Goal: Find specific page/section: Find specific page/section

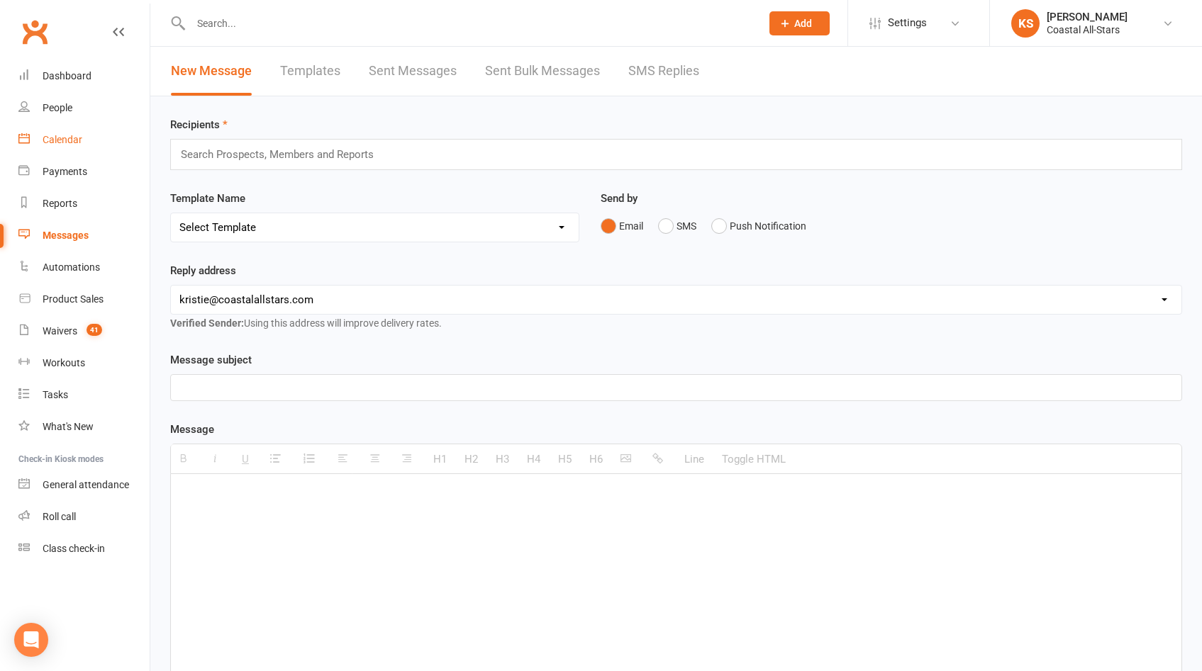
click at [68, 144] on div "Calendar" at bounding box center [63, 139] width 40 height 11
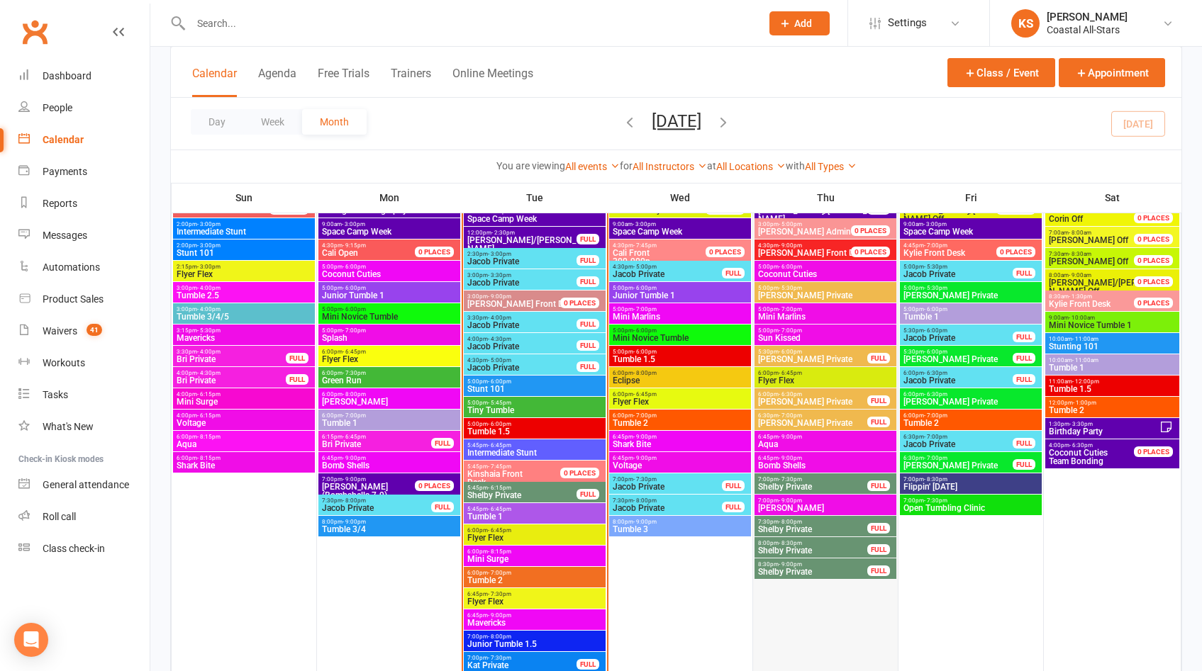
scroll to position [1312, 0]
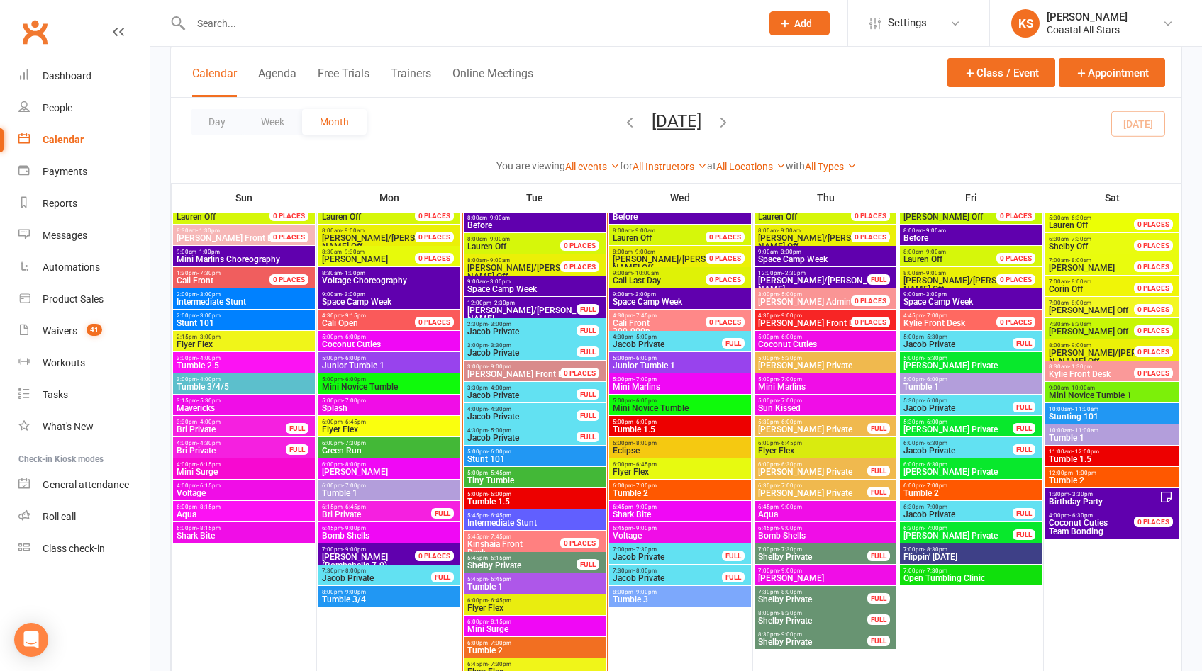
click at [959, 365] on span "[PERSON_NAME] Private" at bounding box center [971, 366] width 136 height 9
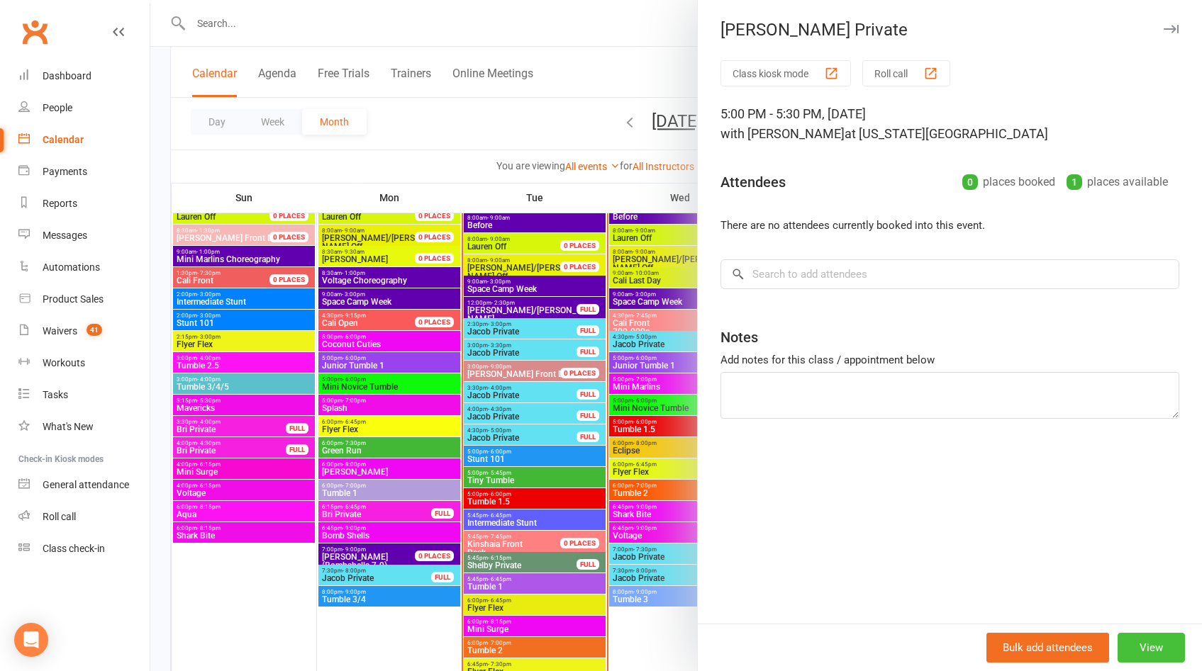
click at [1132, 643] on button "View" at bounding box center [1150, 648] width 67 height 30
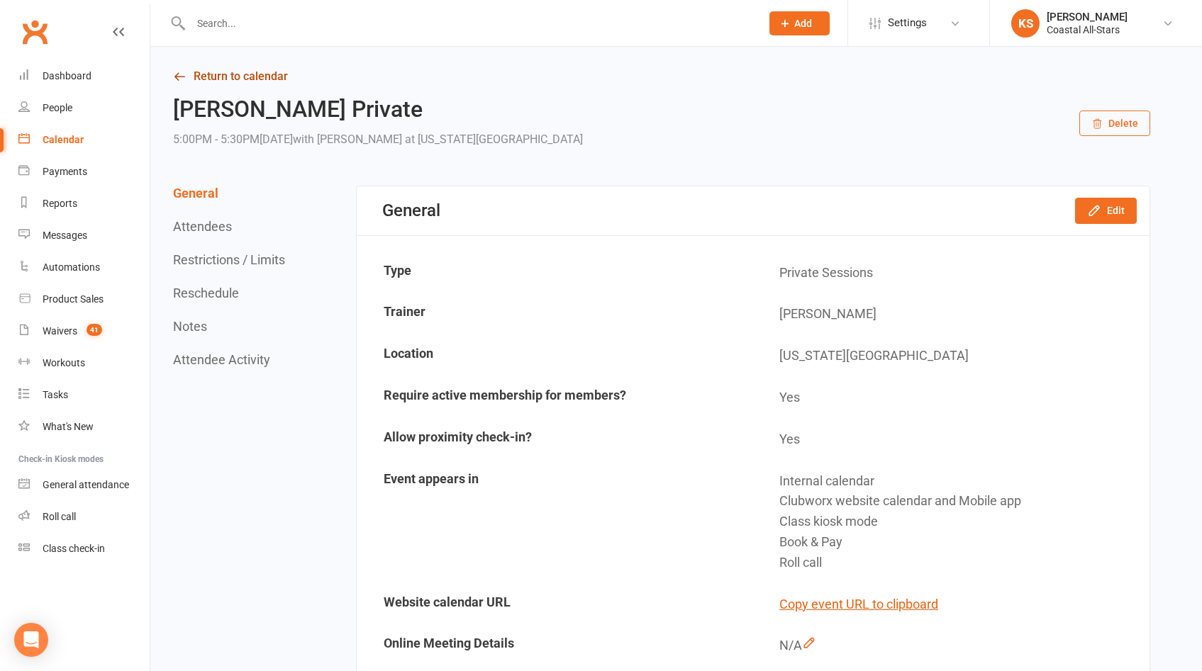
click at [239, 79] on link "Return to calendar" at bounding box center [661, 77] width 977 height 20
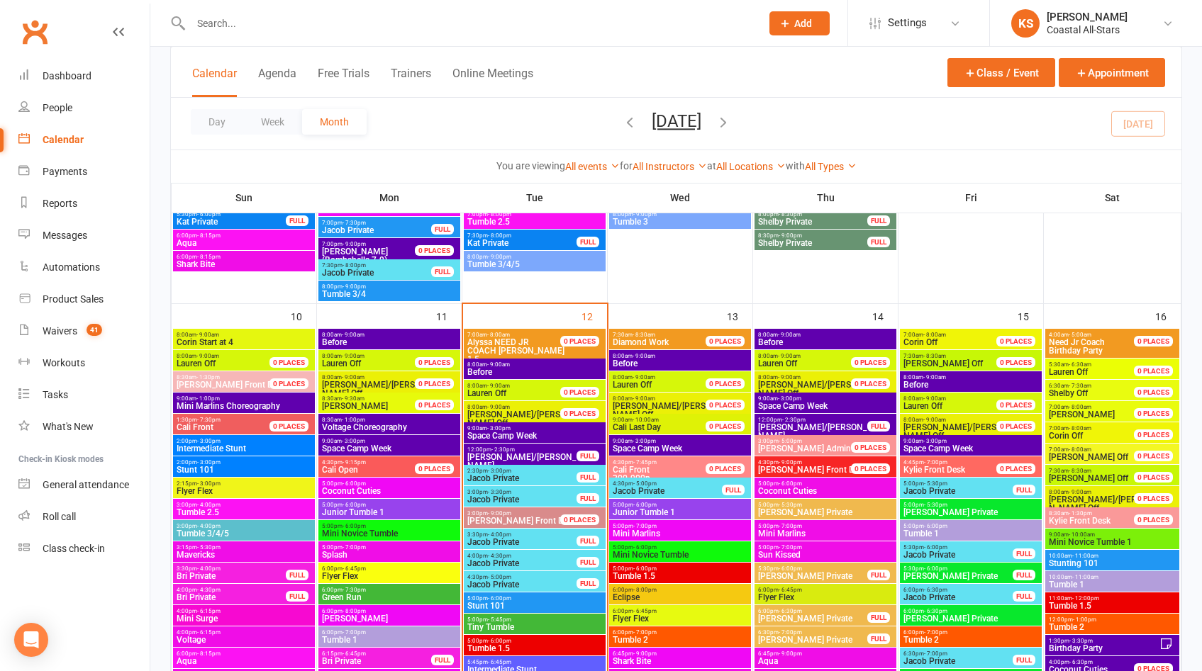
scroll to position [1190, 0]
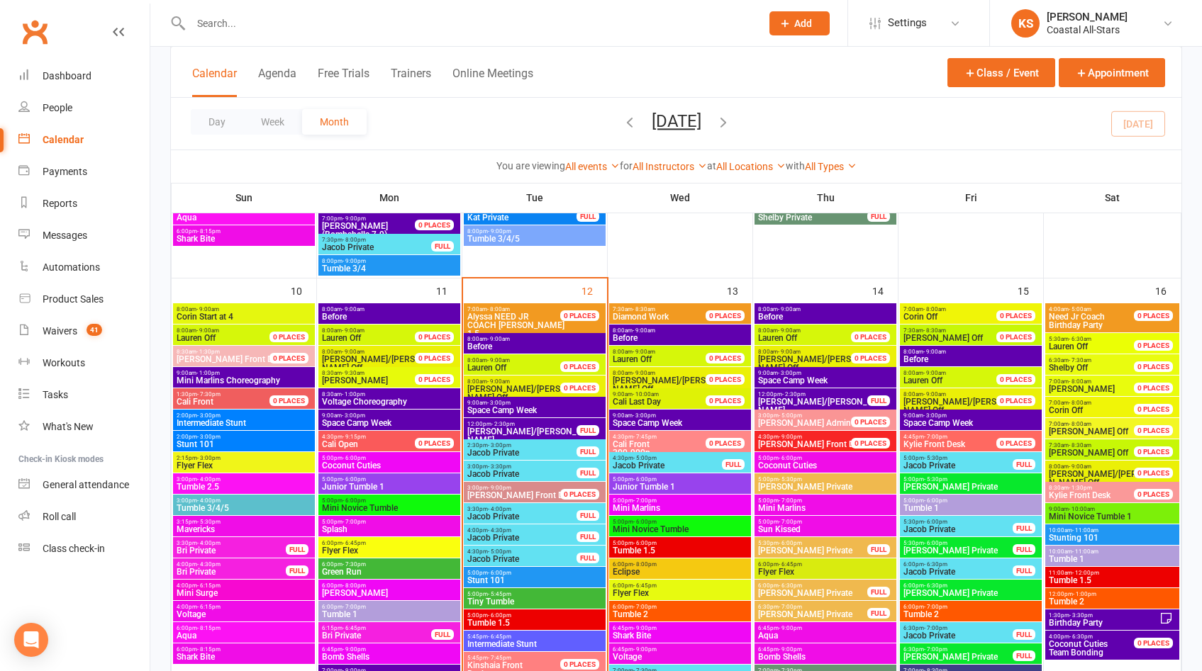
click at [974, 550] on span "[PERSON_NAME] Private" at bounding box center [958, 551] width 111 height 9
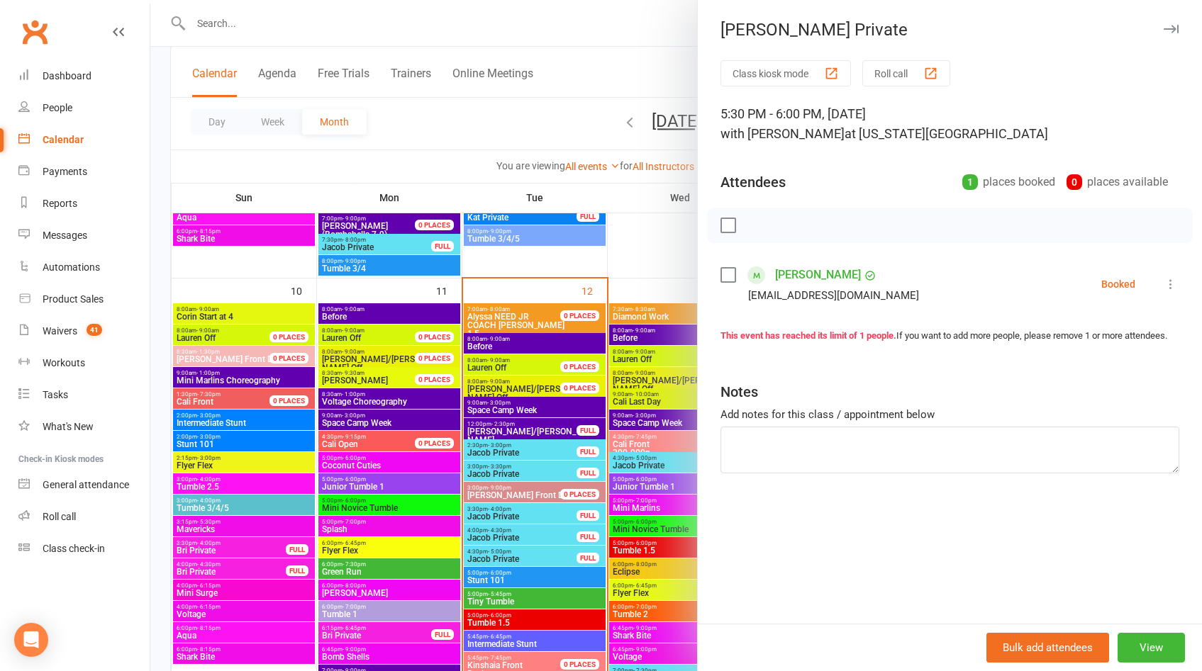
click at [803, 278] on link "Mica Flores" at bounding box center [818, 275] width 86 height 23
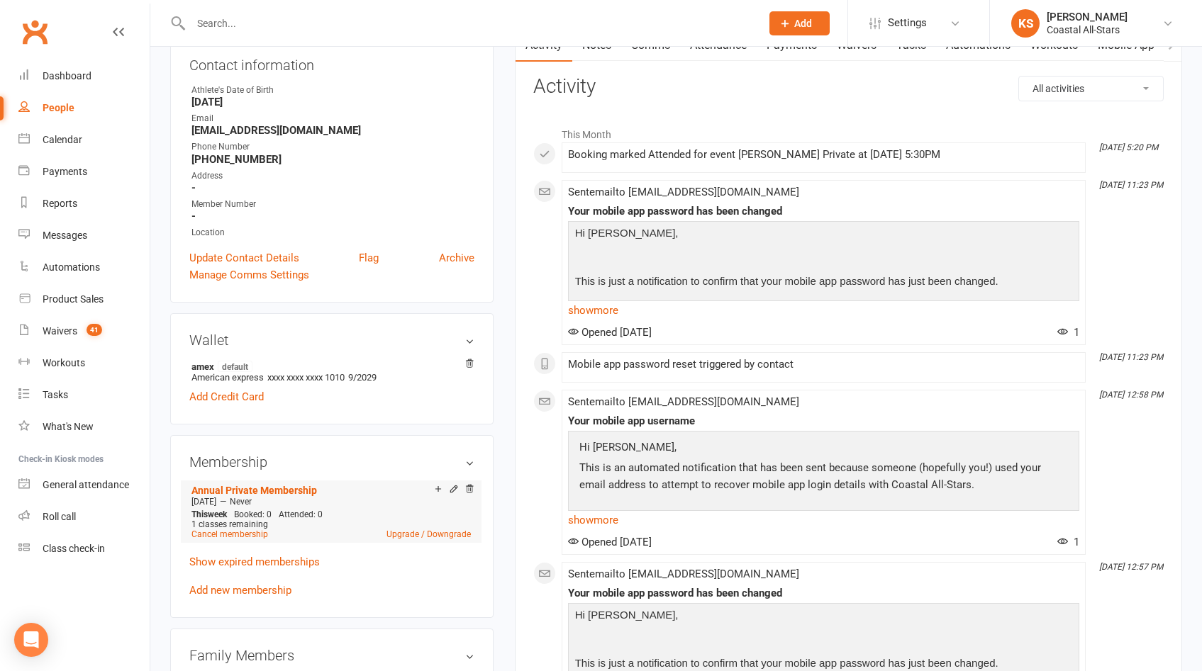
scroll to position [285, 0]
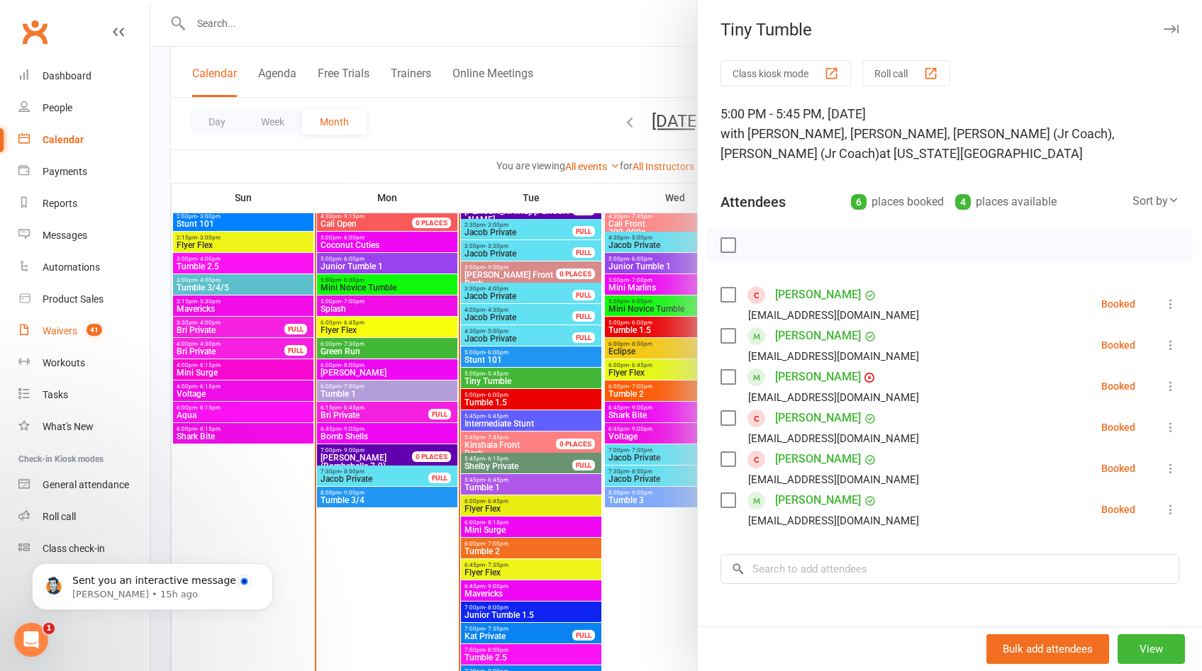
click at [63, 337] on link "Waivers 41" at bounding box center [83, 332] width 131 height 32
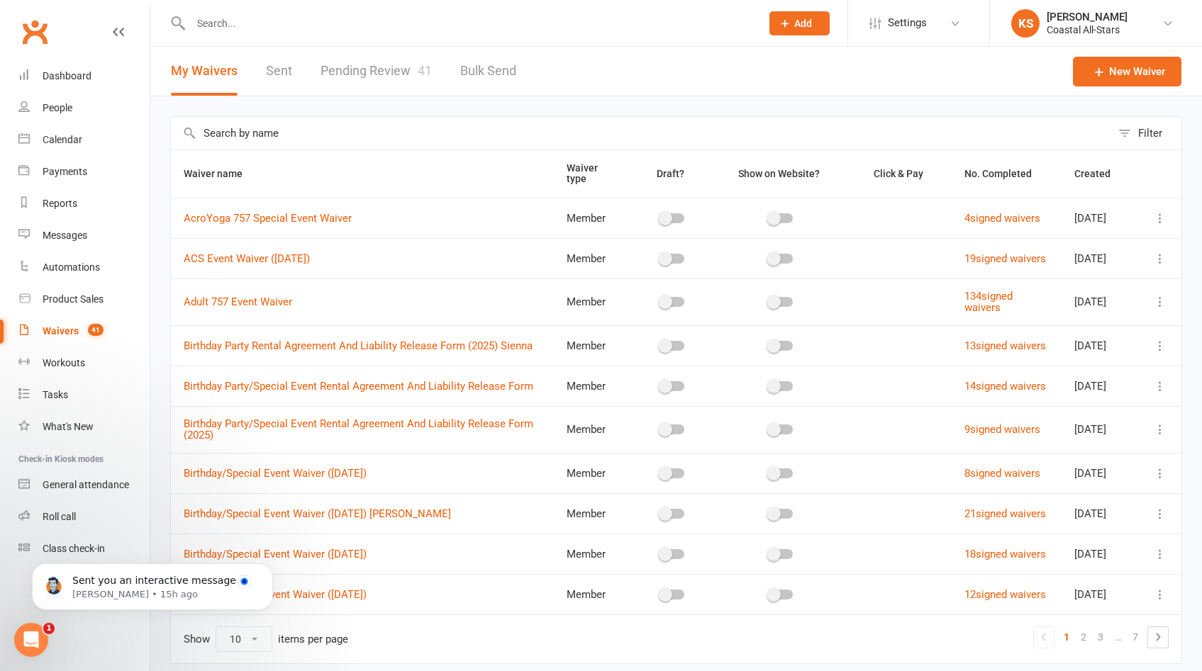
click at [311, 145] on input "text" at bounding box center [641, 133] width 940 height 33
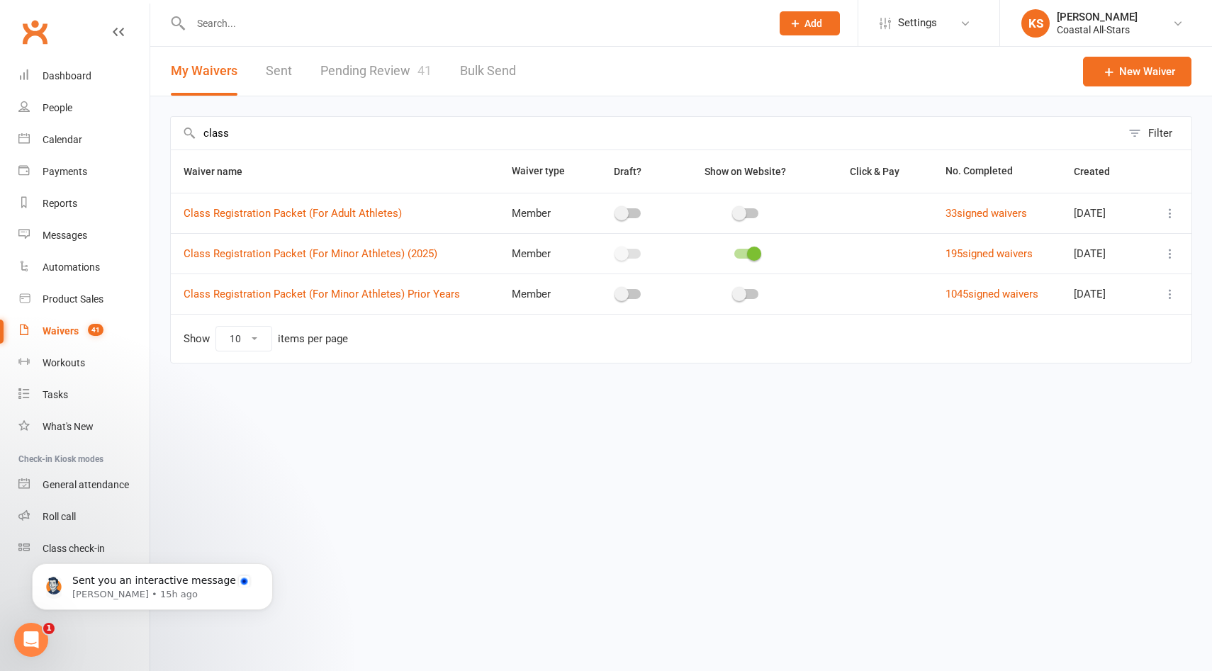
type input "class"
click at [1172, 255] on icon at bounding box center [1171, 254] width 14 height 14
click at [1078, 336] on link "Copy external link to clipboard" at bounding box center [1095, 338] width 167 height 28
